Goal: Task Accomplishment & Management: Manage account settings

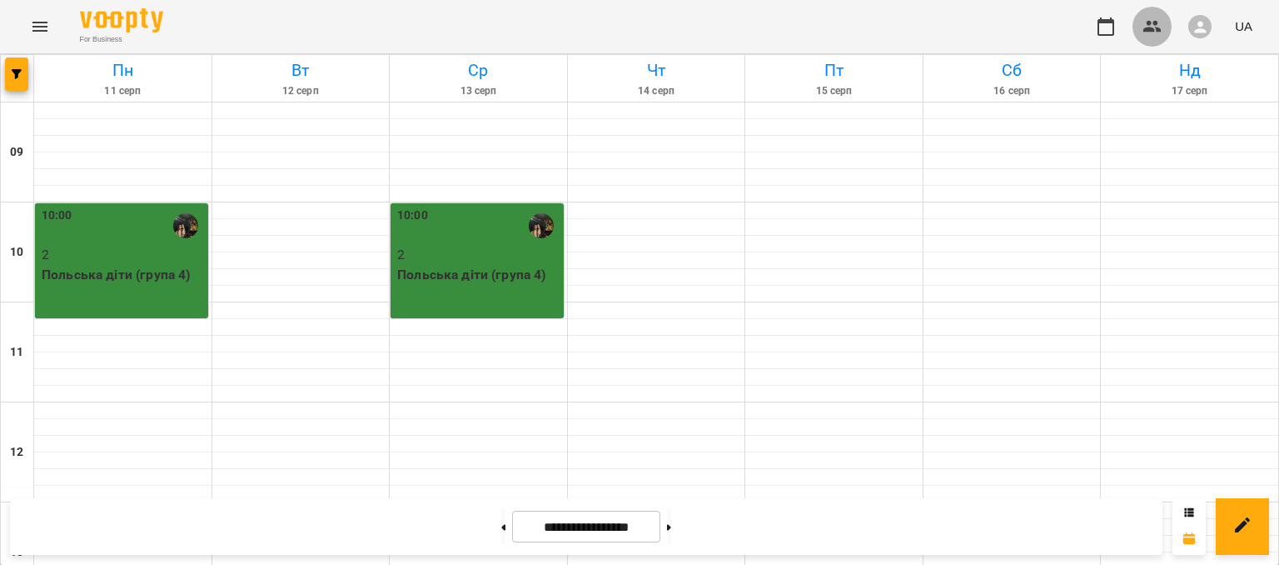
click at [1159, 22] on icon "button" at bounding box center [1153, 27] width 20 height 20
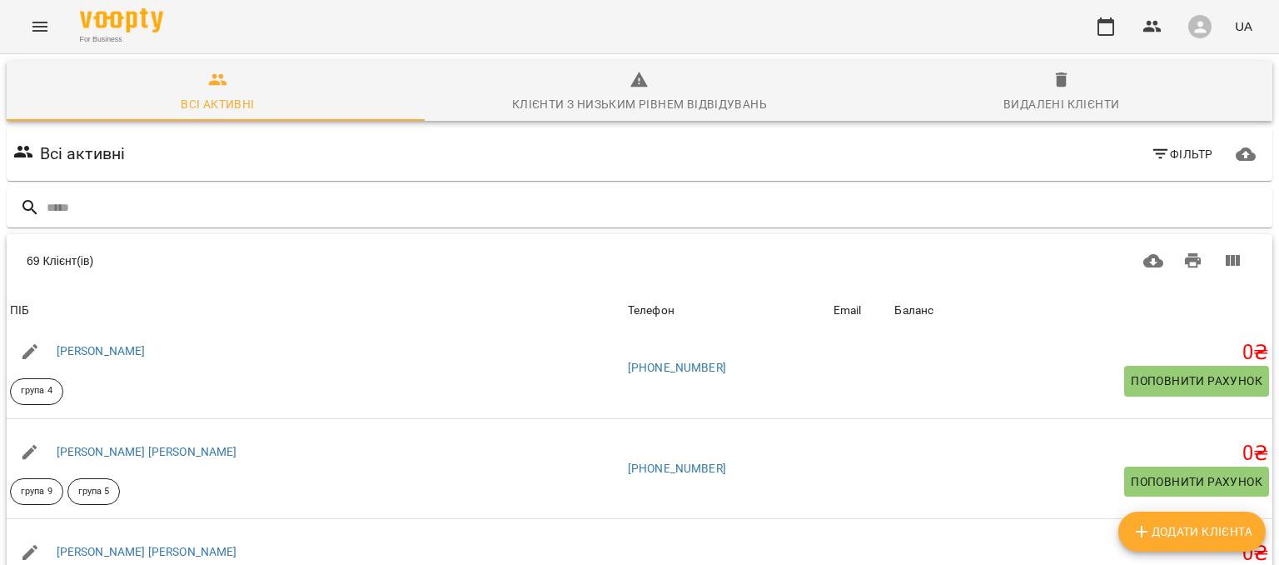
scroll to position [572, 0]
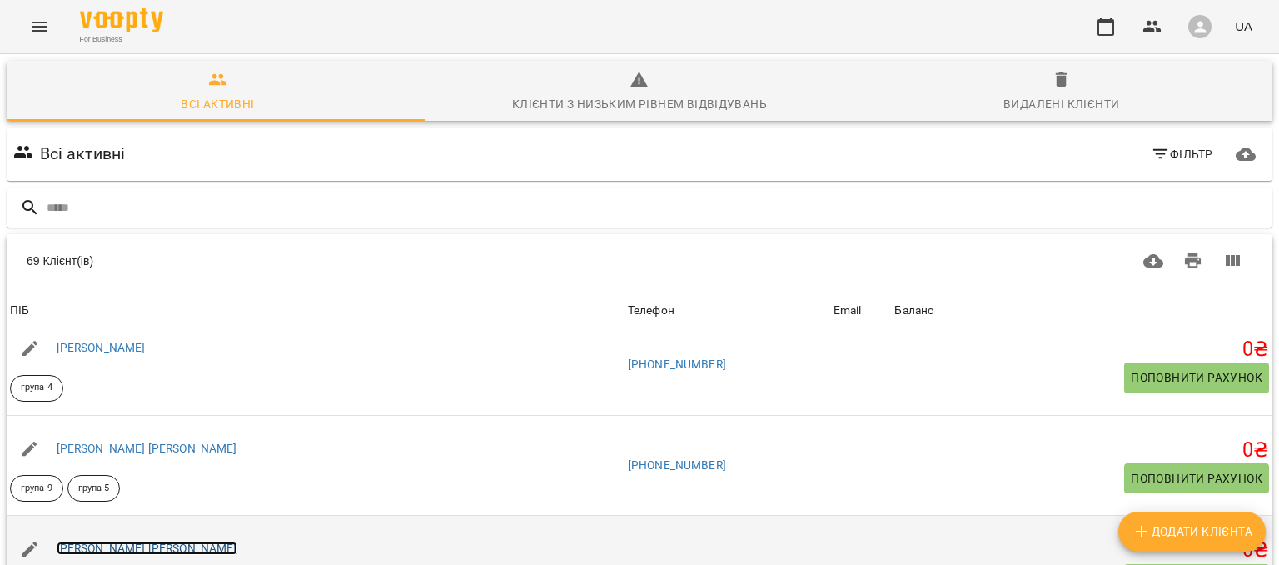
click at [100, 541] on link "[PERSON_NAME] [PERSON_NAME]" at bounding box center [147, 547] width 181 height 13
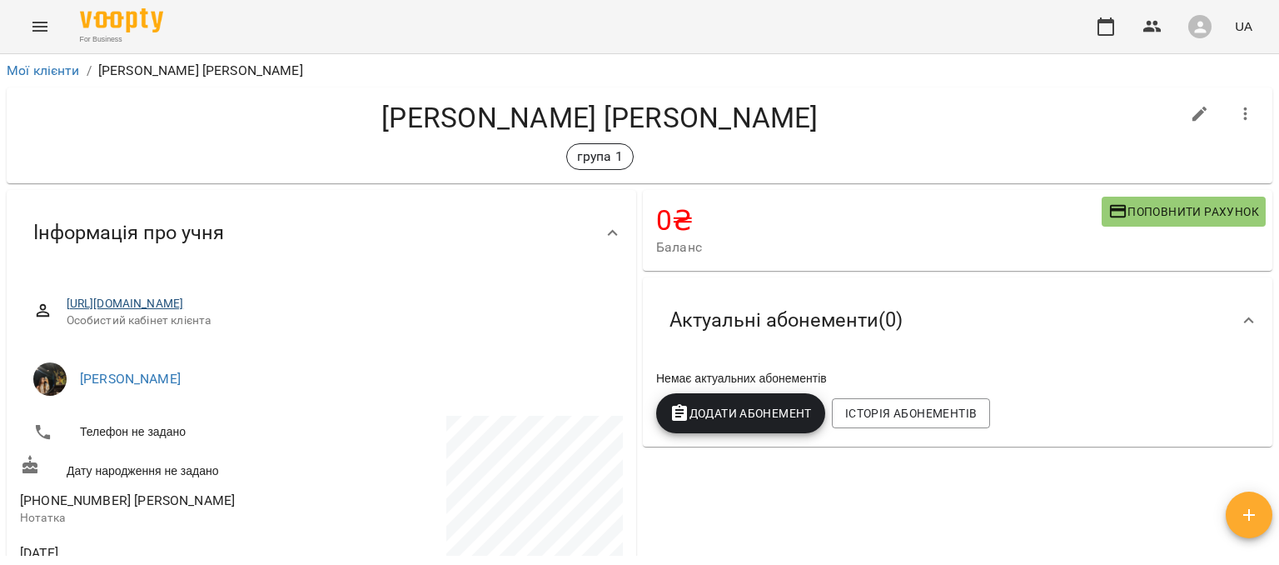
drag, startPoint x: 377, startPoint y: 294, endPoint x: 368, endPoint y: 301, distance: 11.3
click at [368, 301] on div "[URL][DOMAIN_NAME] Особистий кабінет клієнта" at bounding box center [321, 311] width 603 height 59
click at [184, 301] on link "[URL][DOMAIN_NAME]" at bounding box center [125, 303] width 117 height 13
click at [536, 231] on div "Інформація про учня" at bounding box center [306, 233] width 573 height 52
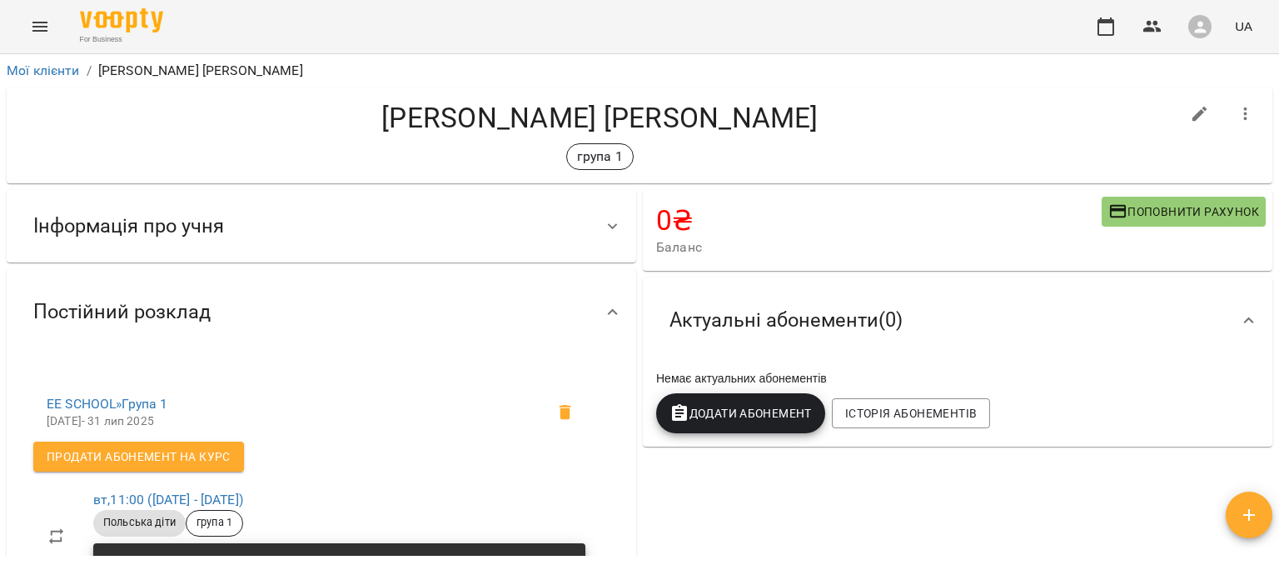
click at [536, 217] on div "Інформація про учня" at bounding box center [306, 226] width 573 height 52
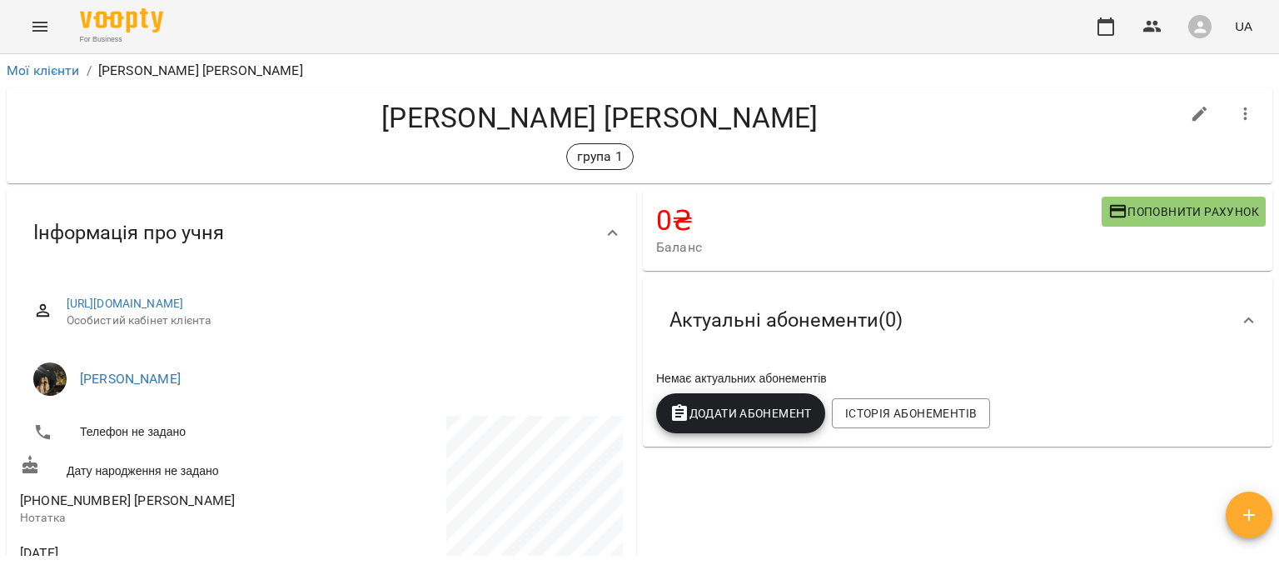
click at [387, 164] on div "група 1" at bounding box center [600, 156] width 1160 height 27
click at [561, 224] on div "Інформація про учня" at bounding box center [306, 233] width 573 height 52
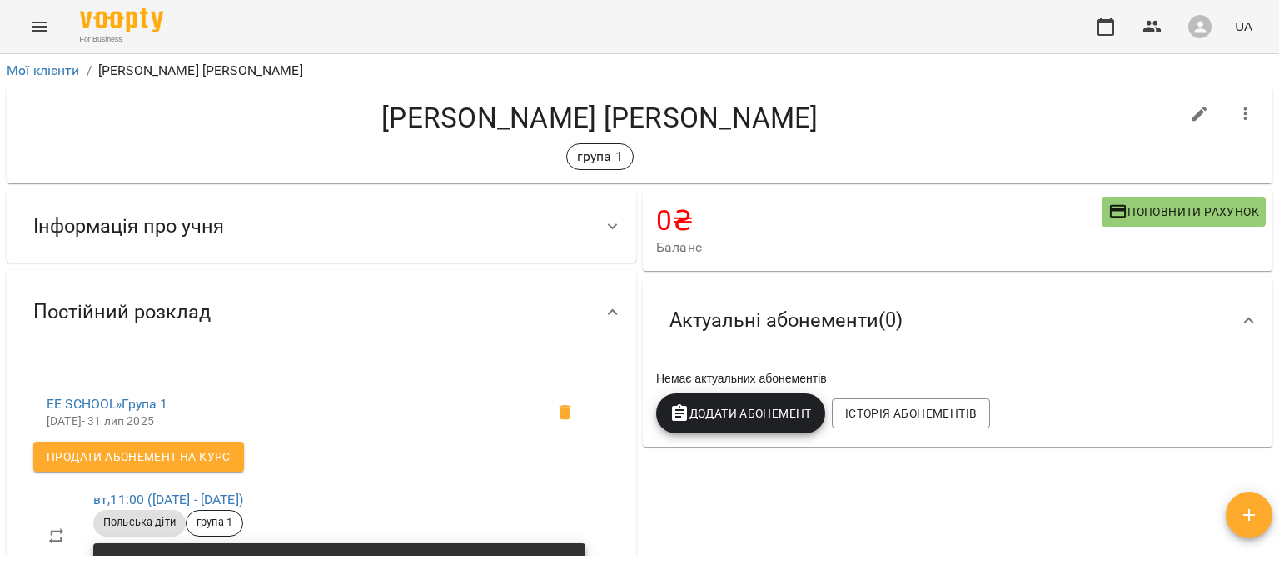
click at [47, 27] on icon "Menu" at bounding box center [40, 27] width 20 height 20
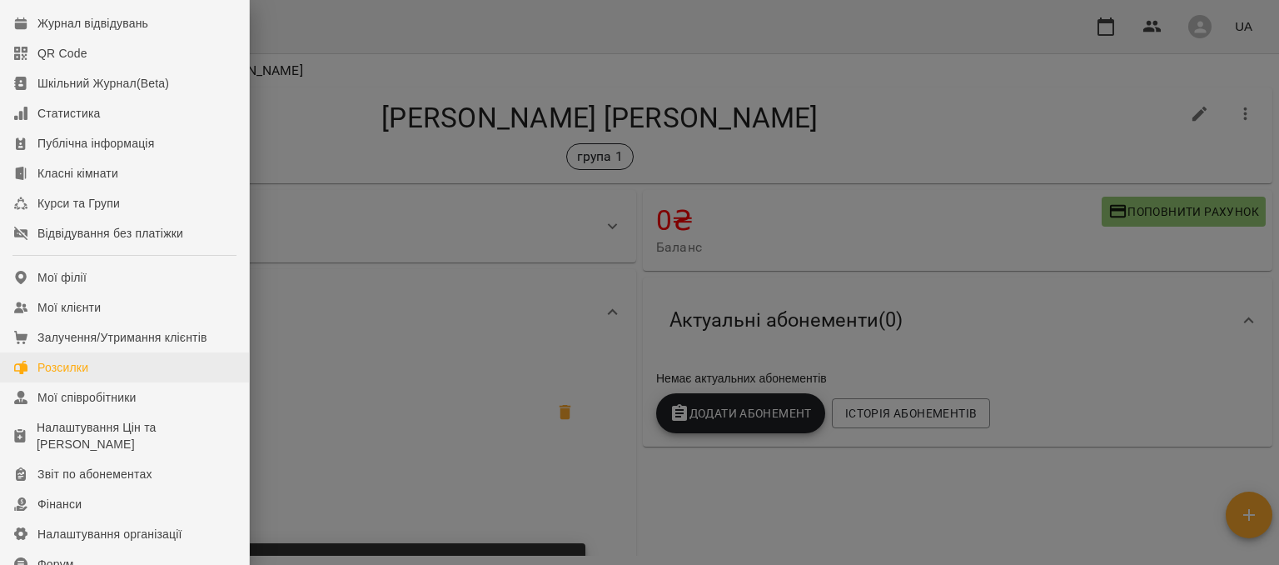
scroll to position [77, 0]
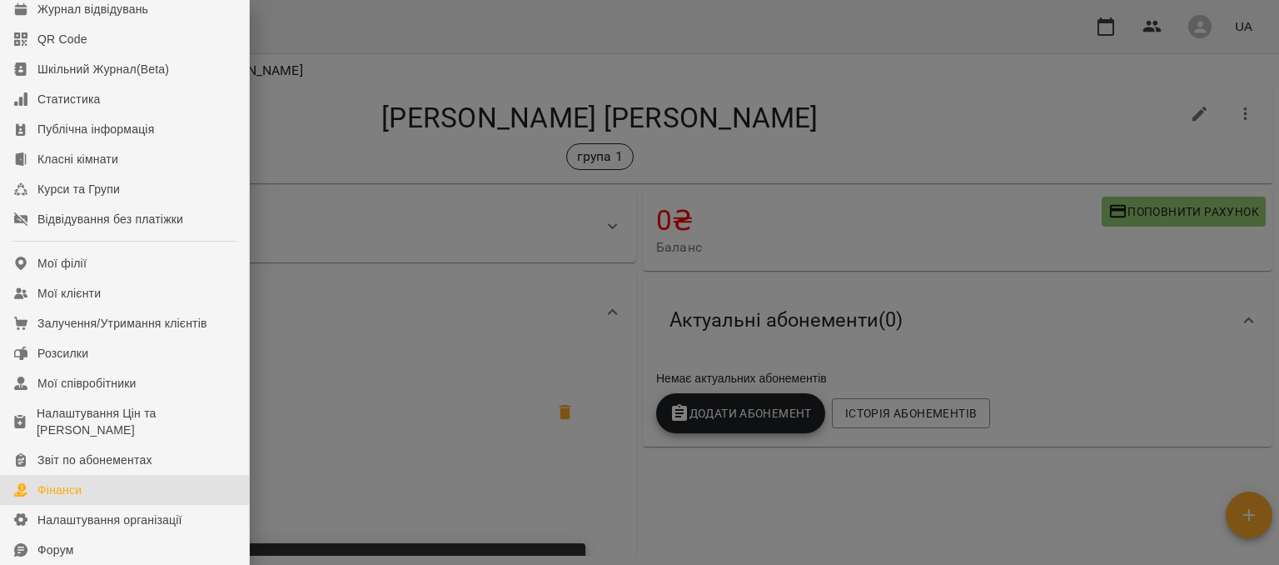
click at [87, 493] on link "Фінанси" at bounding box center [124, 490] width 249 height 30
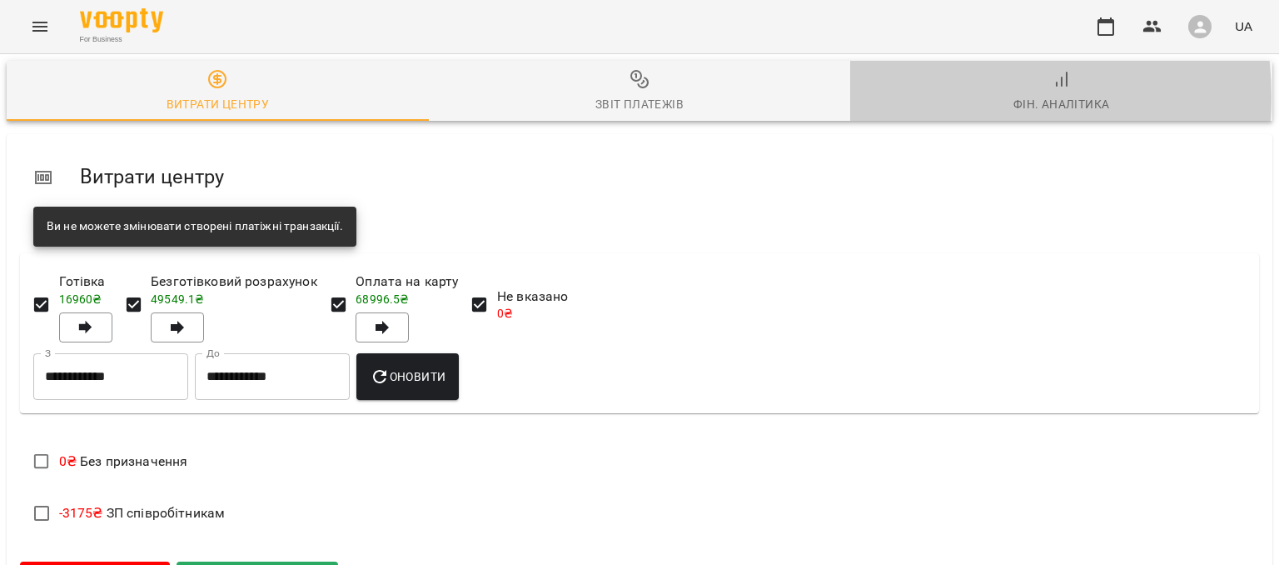
click at [923, 97] on span "Фін. Аналітика" at bounding box center [1061, 91] width 402 height 45
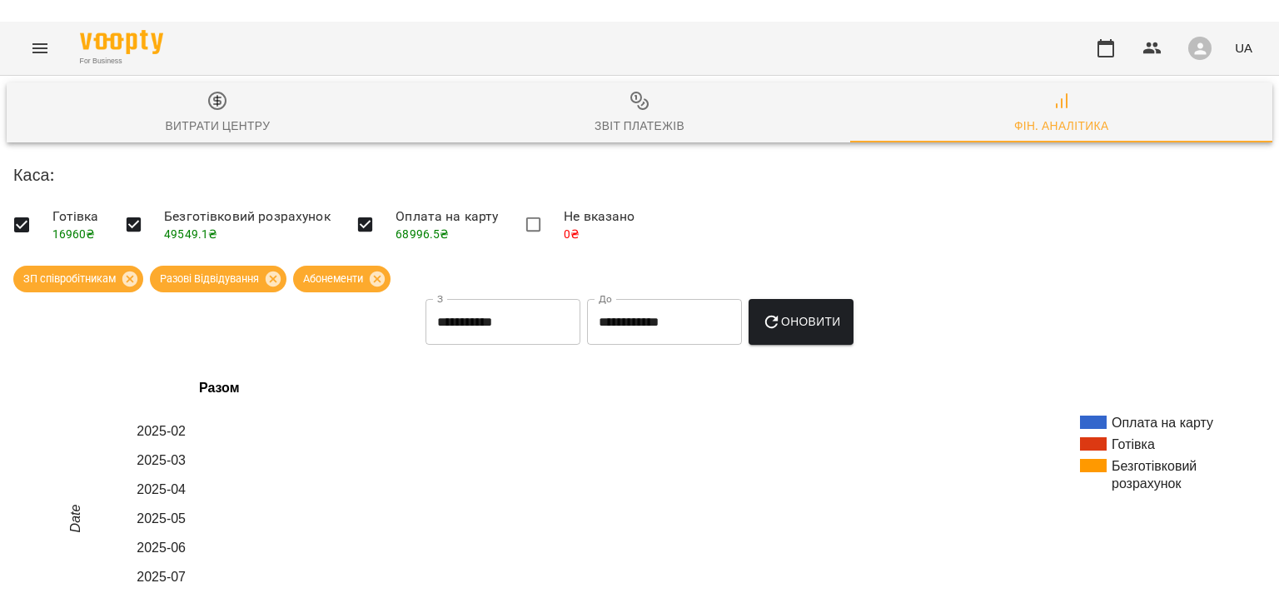
scroll to position [841, 0]
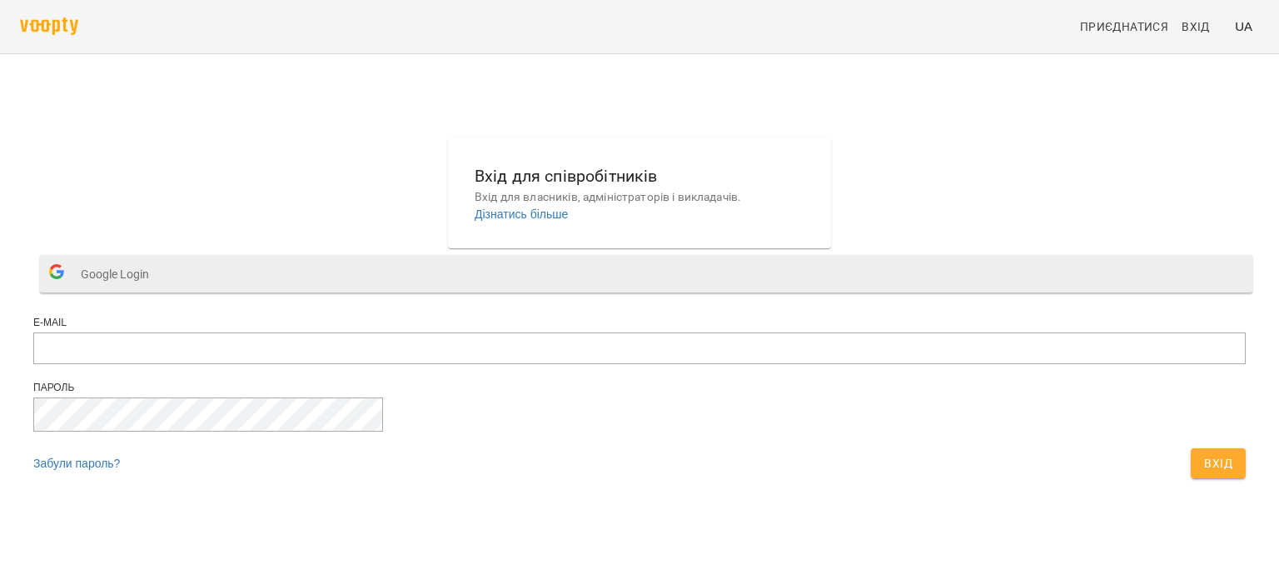
drag, startPoint x: 0, startPoint y: 0, endPoint x: 542, endPoint y: 317, distance: 628.2
click at [157, 291] on span "Google Login" at bounding box center [119, 273] width 77 height 33
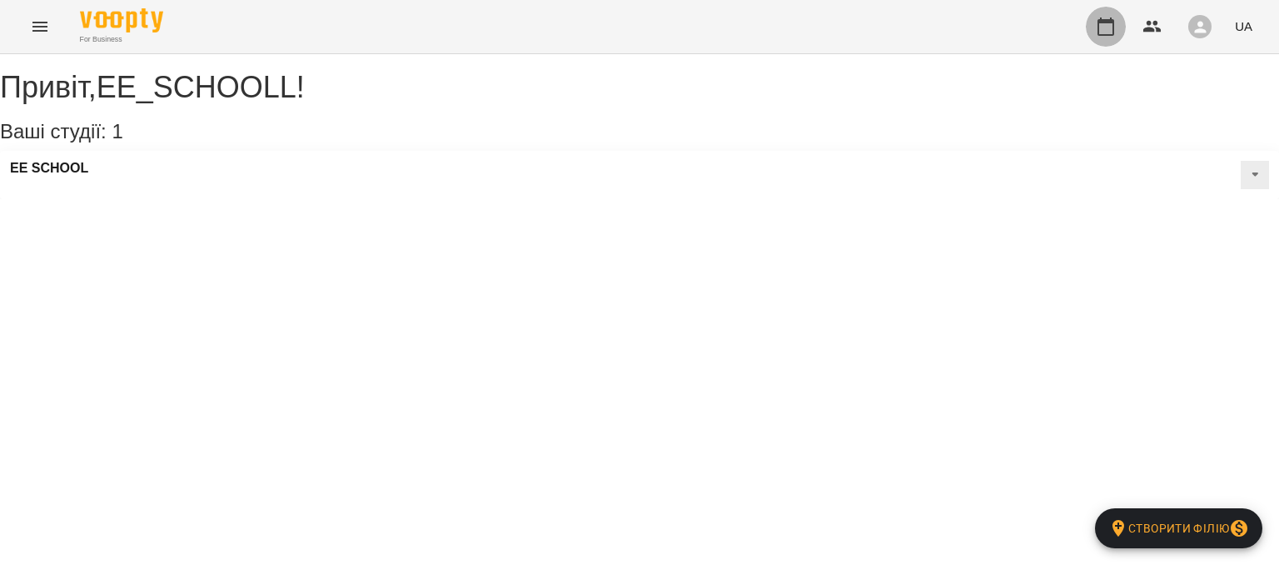
click at [1104, 24] on icon "button" at bounding box center [1106, 27] width 20 height 20
